Goal: Information Seeking & Learning: Learn about a topic

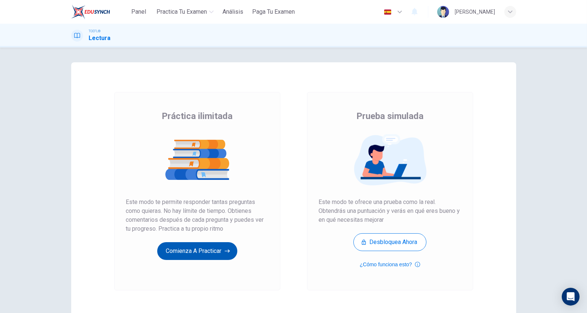
click at [181, 248] on button "Comienza a practicar" at bounding box center [197, 251] width 80 height 18
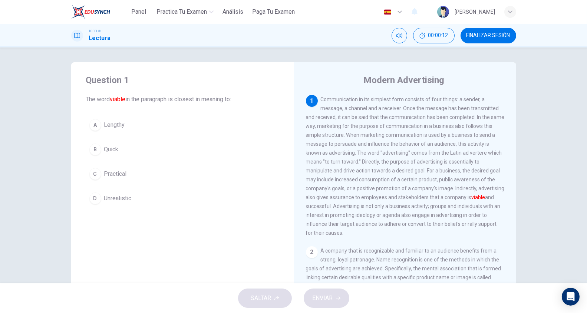
click at [358, 197] on span "Communication in its simplest form consists of four things: a sender, a message…" at bounding box center [405, 165] width 199 height 139
click at [133, 121] on button "A Lengthy" at bounding box center [182, 125] width 193 height 19
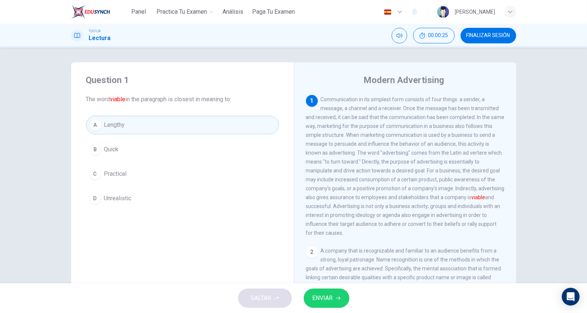
click at [325, 298] on span "ENVIAR" at bounding box center [322, 298] width 20 height 10
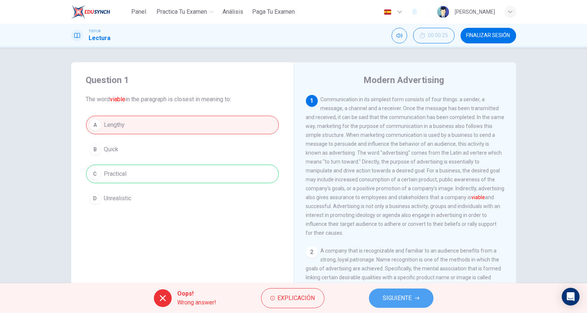
click at [392, 300] on span "SIGUIENTE" at bounding box center [397, 298] width 29 height 10
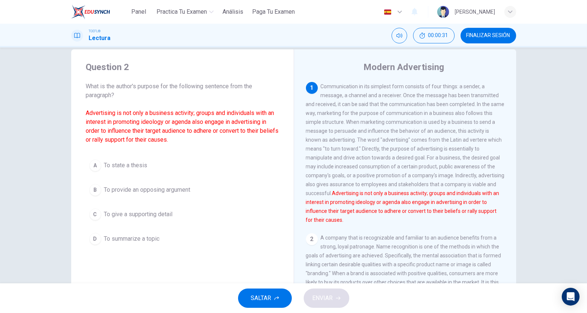
scroll to position [16, 0]
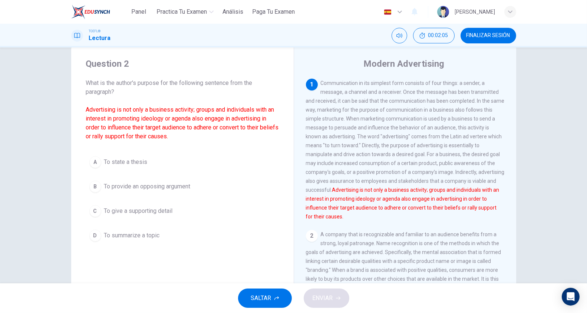
click at [154, 211] on span "To give a supporting detail" at bounding box center [138, 210] width 69 height 9
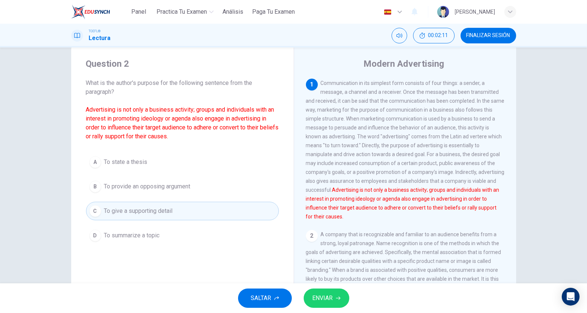
click at [330, 293] on span "ENVIAR" at bounding box center [322, 298] width 20 height 10
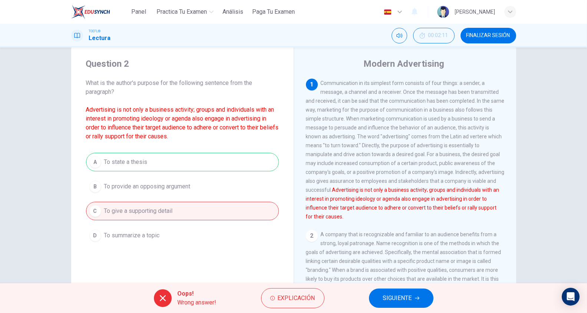
click at [397, 298] on span "SIGUIENTE" at bounding box center [397, 298] width 29 height 10
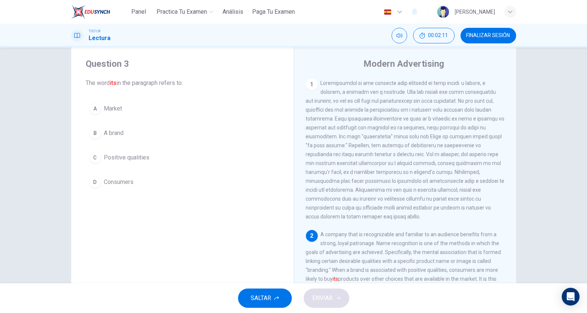
scroll to position [83, 0]
